Goal: Information Seeking & Learning: Check status

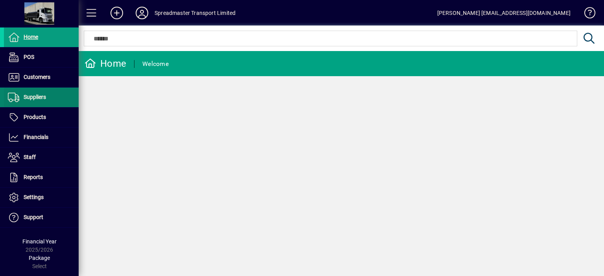
click at [42, 99] on span "Suppliers" at bounding box center [35, 97] width 22 height 6
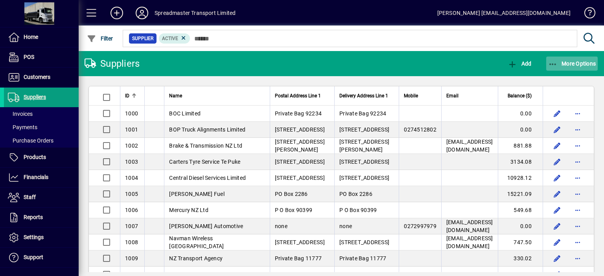
click at [563, 62] on span "More Options" at bounding box center [572, 64] width 48 height 6
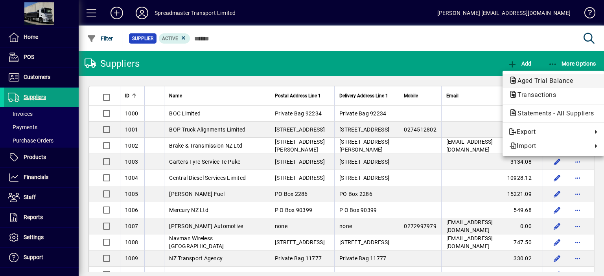
click at [531, 81] on span "Aged Trial Balance" at bounding box center [542, 80] width 68 height 7
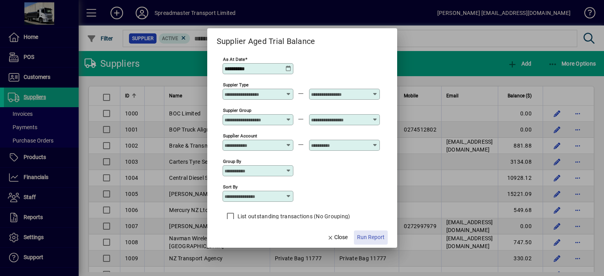
click at [369, 236] on span "Run Report" at bounding box center [371, 237] width 28 height 8
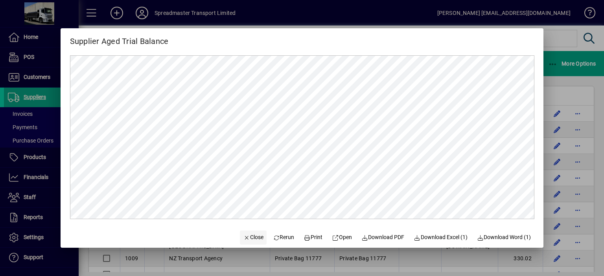
click at [248, 237] on span "Close" at bounding box center [253, 237] width 20 height 8
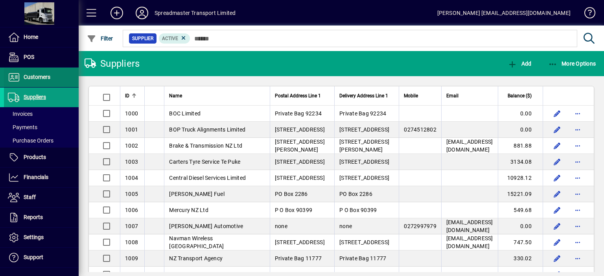
click at [46, 77] on span "Customers" at bounding box center [37, 77] width 27 height 6
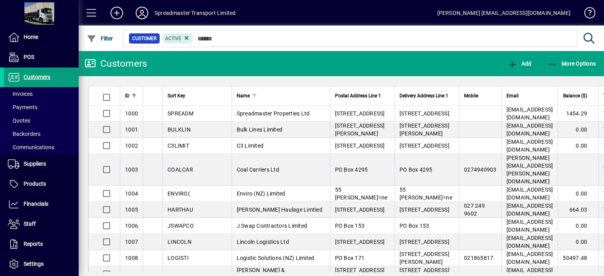
click at [254, 95] on div at bounding box center [254, 96] width 1 height 4
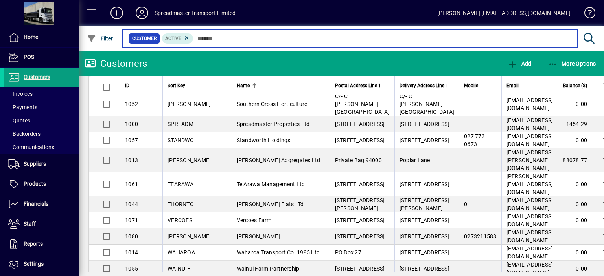
scroll to position [1139, 0]
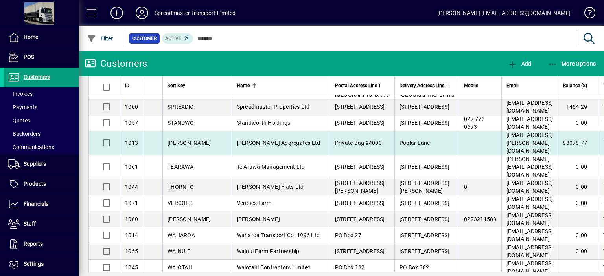
click at [251, 146] on span "[PERSON_NAME] Aggregates Ltd" at bounding box center [279, 143] width 84 height 6
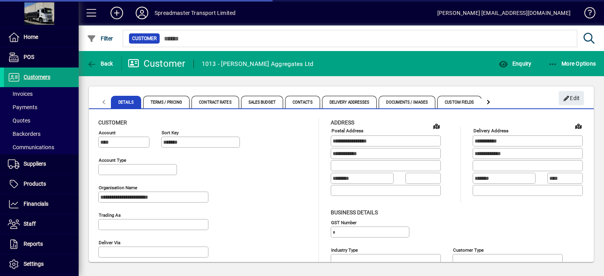
type input "**********"
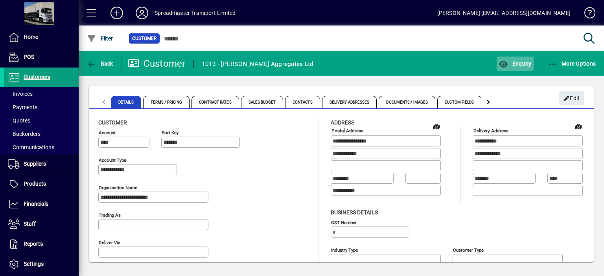
click at [521, 62] on span "Enquiry" at bounding box center [514, 64] width 33 height 6
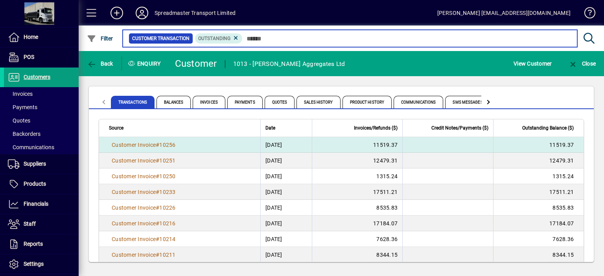
scroll to position [26, 0]
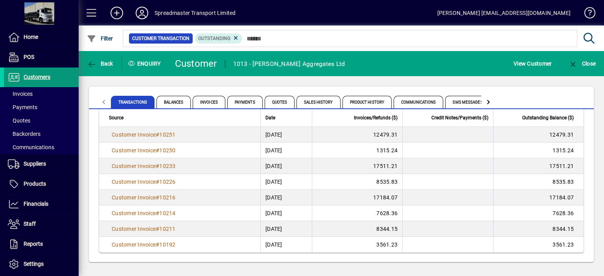
click at [41, 77] on span "Customers" at bounding box center [37, 77] width 27 height 6
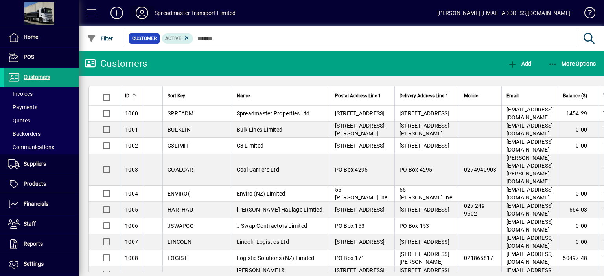
click at [139, 12] on icon at bounding box center [142, 13] width 16 height 13
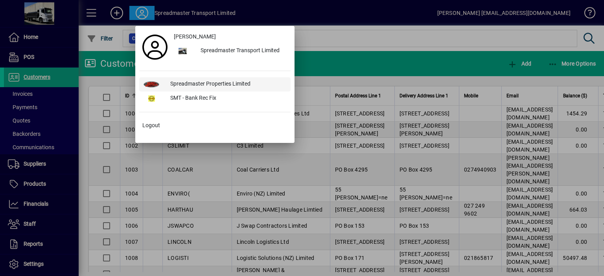
click at [197, 83] on div "Spreadmaster Properties Limited" at bounding box center [227, 84] width 127 height 14
